Goal: Task Accomplishment & Management: Use online tool/utility

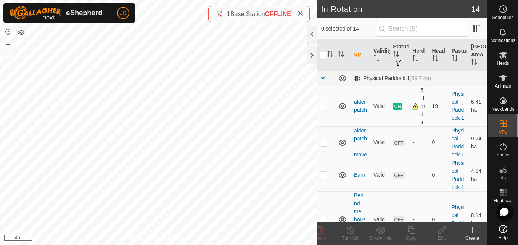
checkbox input "true"
checkbox input "false"
checkbox input "true"
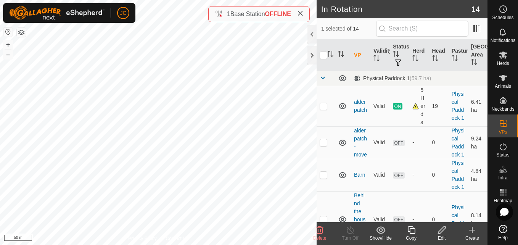
click at [416, 238] on div "Copy" at bounding box center [411, 237] width 30 height 7
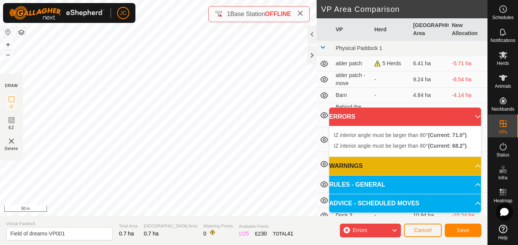
click at [166, 105] on div "IZ interior angle must be larger than 80° (Current: 71.0°) . + – ⇧ i 50 m" at bounding box center [158, 108] width 316 height 216
click at [169, 110] on div "IZ interior angle must be larger than 80° (Current: 71.0°) . + – ⇧ i 50 m" at bounding box center [158, 108] width 316 height 216
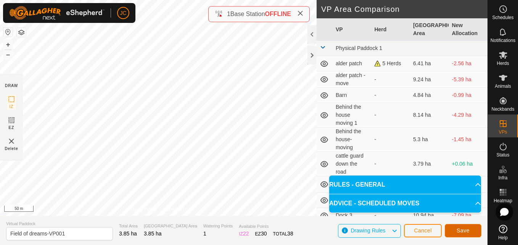
click at [454, 232] on button "Save" at bounding box center [462, 230] width 37 height 13
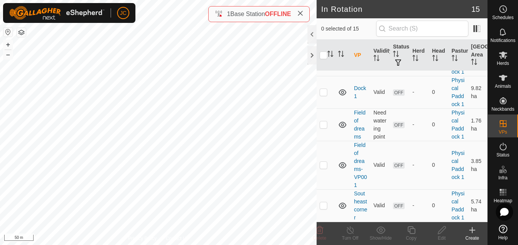
scroll to position [526, 0]
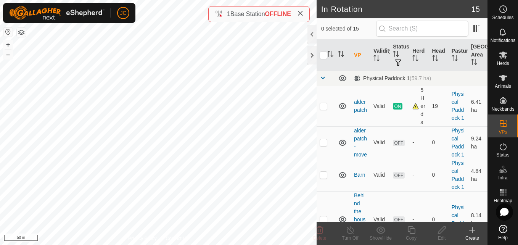
checkbox input "true"
checkbox input "false"
checkbox input "true"
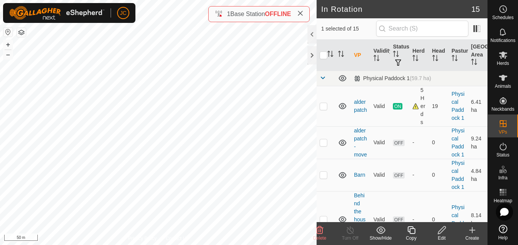
checkbox input "true"
checkbox input "false"
click at [320, 232] on icon at bounding box center [319, 229] width 9 height 9
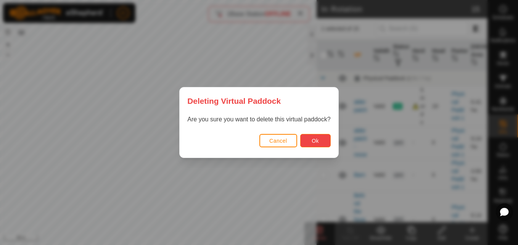
click at [309, 136] on button "Ok" at bounding box center [315, 140] width 30 height 13
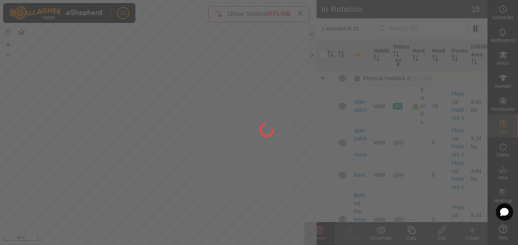
checkbox input "false"
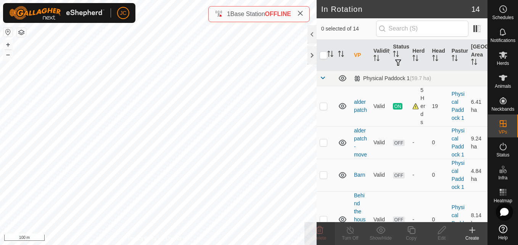
checkbox input "true"
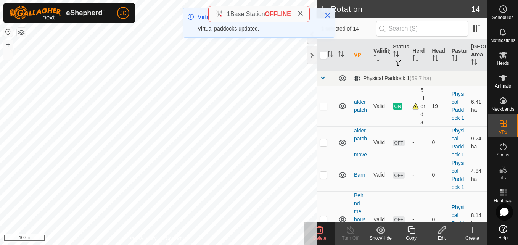
checkbox input "false"
checkbox input "true"
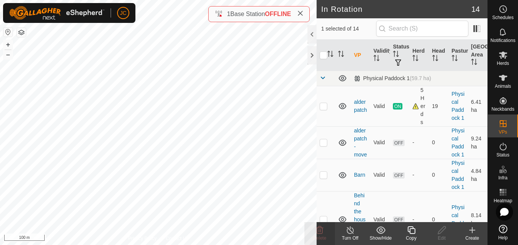
checkbox input "true"
checkbox input "false"
click at [411, 235] on div "Copy" at bounding box center [411, 237] width 30 height 7
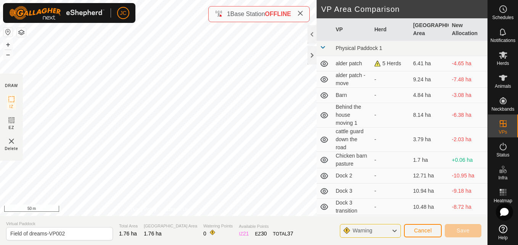
click at [180, 216] on section "Virtual Paddock Field of dreams-VP002 Total Area 1.76 ha Grazing Area 1.76 ha W…" at bounding box center [243, 230] width 487 height 29
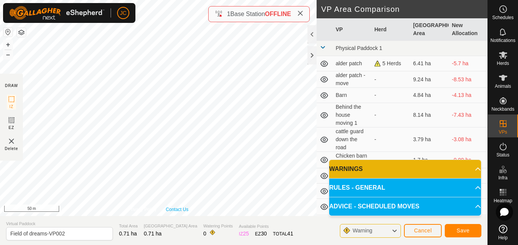
click at [166, 210] on div "Privacy Policy Contact Us IZ interior angle must be larger than 80° (Current: 4…" at bounding box center [158, 108] width 316 height 216
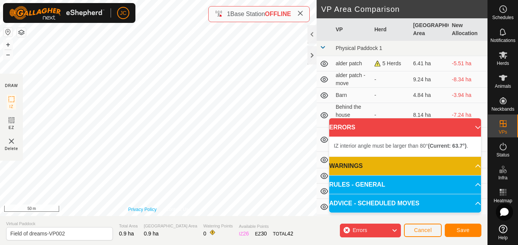
click at [128, 208] on div "Privacy Policy Contact Us IZ interior angle must be larger than 80° (Current: 4…" at bounding box center [158, 108] width 316 height 216
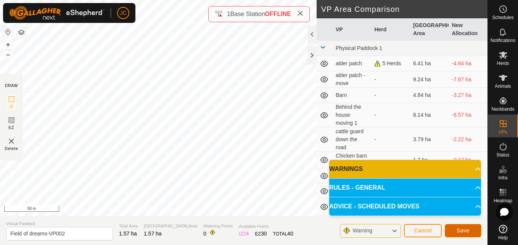
click at [456, 230] on button "Save" at bounding box center [462, 230] width 37 height 13
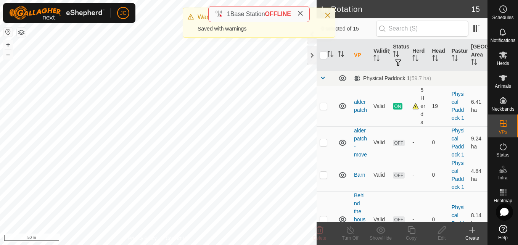
checkbox input "true"
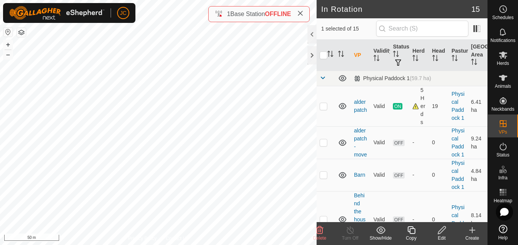
click at [414, 231] on icon at bounding box center [411, 229] width 10 height 9
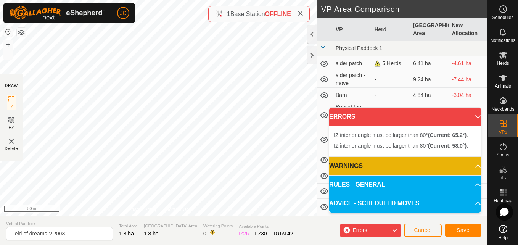
click at [88, 172] on div "IZ interior angle must be larger than 80° (Current: 58.0°) . + – ⇧ i 50 m" at bounding box center [158, 108] width 316 height 216
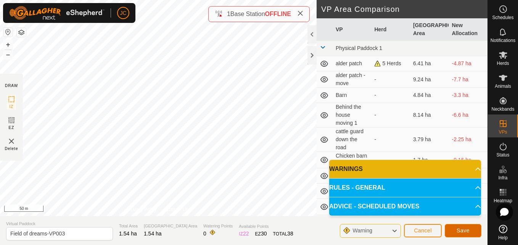
click at [467, 233] on span "Save" at bounding box center [462, 230] width 13 height 6
